Goal: Find specific page/section: Find specific page/section

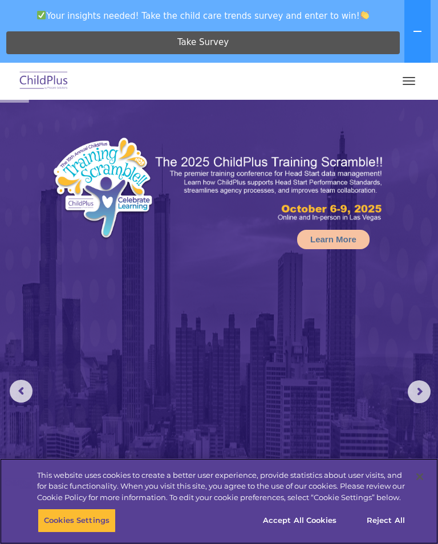
select select "MEDIUM"
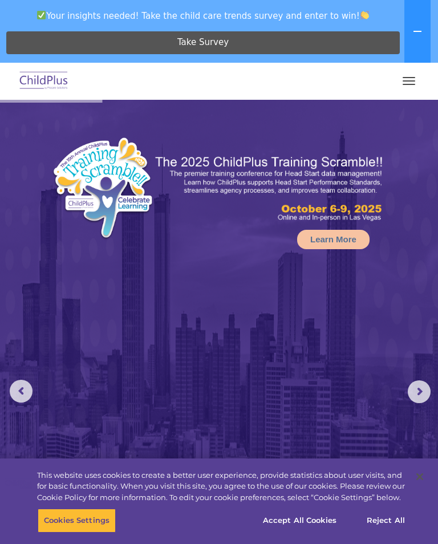
click at [416, 78] on button "button" at bounding box center [409, 81] width 24 height 18
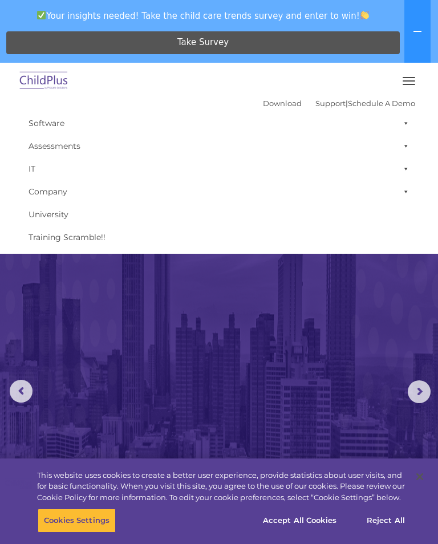
click at [414, 82] on button "button" at bounding box center [409, 81] width 24 height 18
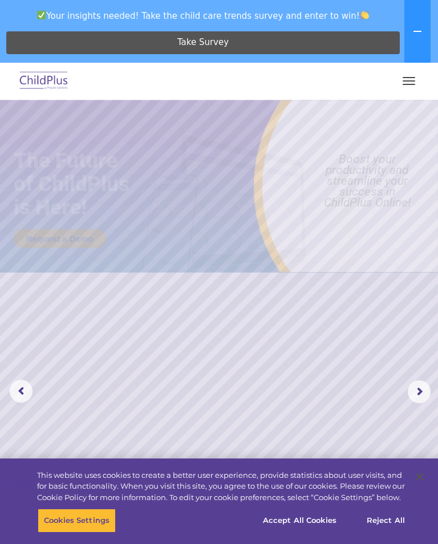
click at [413, 80] on span "button" at bounding box center [409, 80] width 13 height 1
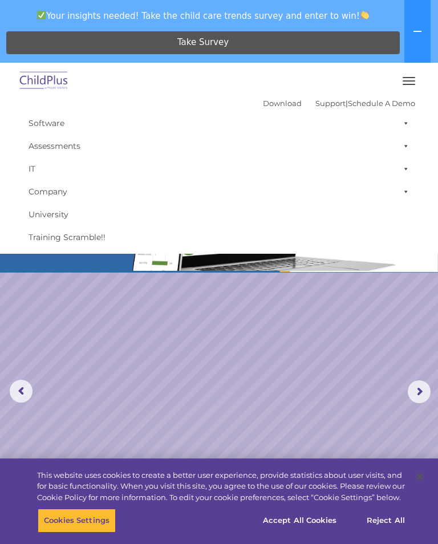
click at [42, 131] on link "Software" at bounding box center [219, 123] width 393 height 23
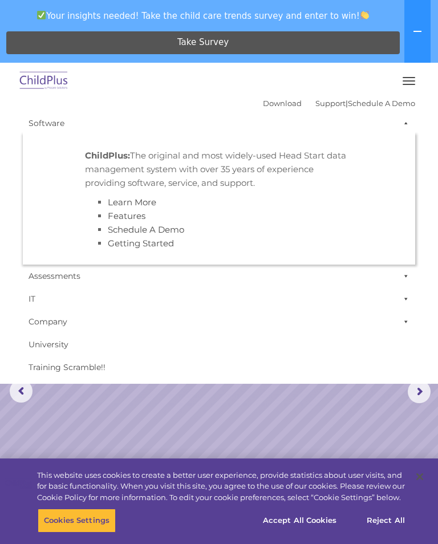
click at [66, 282] on link "Assessments" at bounding box center [219, 276] width 393 height 23
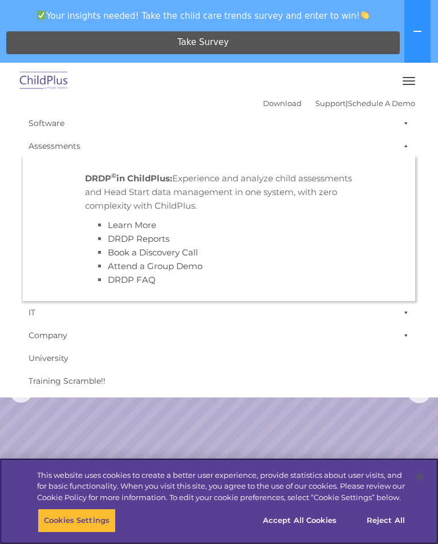
click at [385, 515] on button "Reject All" at bounding box center [385, 521] width 71 height 24
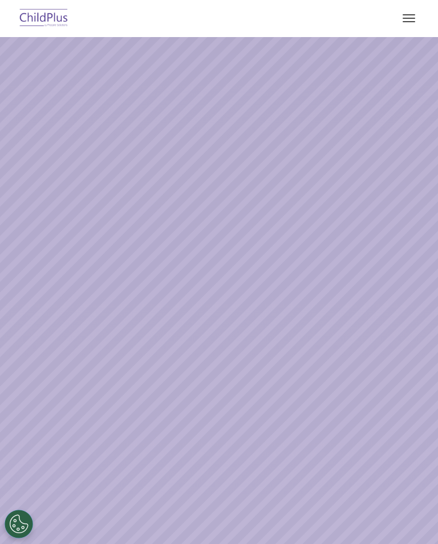
select select "MEDIUM"
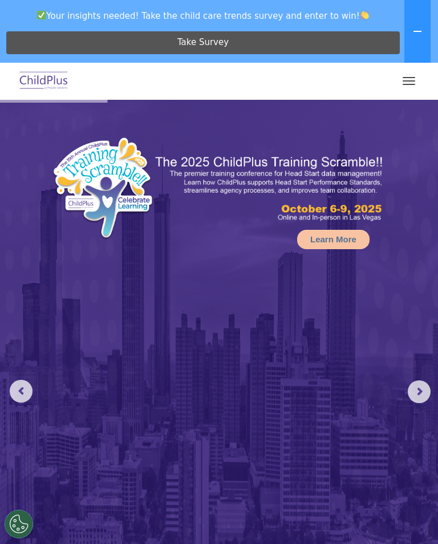
click at [410, 86] on button "button" at bounding box center [409, 81] width 24 height 18
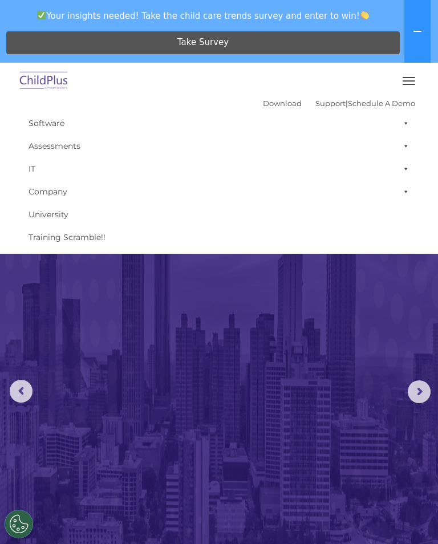
click at [426, 37] on button at bounding box center [418, 31] width 26 height 63
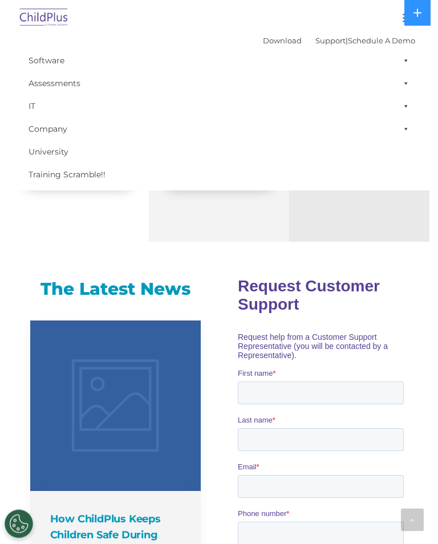
scroll to position [765, 0]
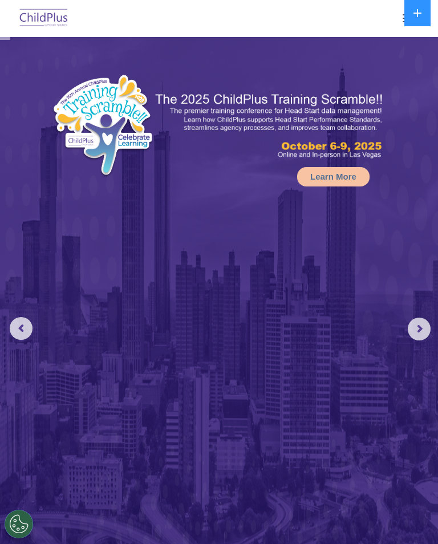
select select "MEDIUM"
click at [426, 318] on rs-arrow at bounding box center [419, 329] width 23 height 23
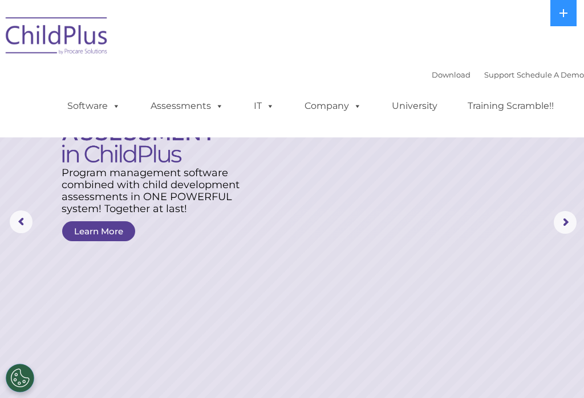
click at [211, 106] on span at bounding box center [217, 105] width 13 height 11
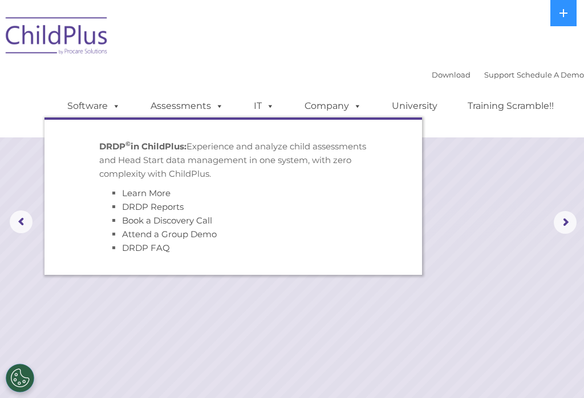
click at [161, 209] on link "DRDP Reports" at bounding box center [153, 206] width 62 height 11
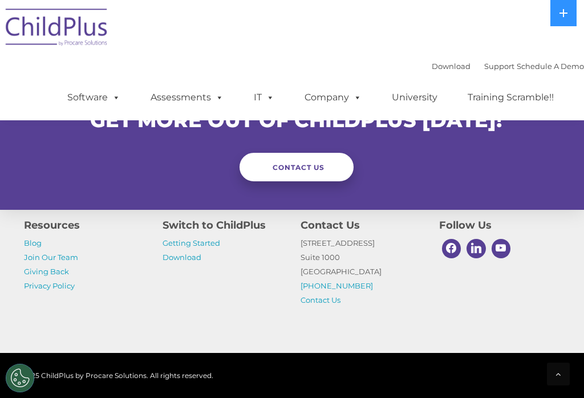
scroll to position [1129, 0]
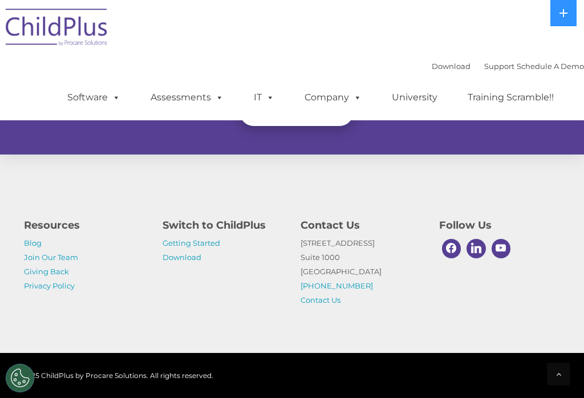
click at [205, 248] on link "Getting Started" at bounding box center [192, 243] width 58 height 9
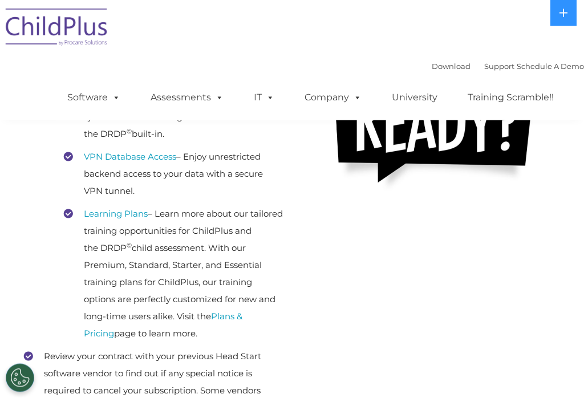
scroll to position [329, 0]
